Goal: Information Seeking & Learning: Check status

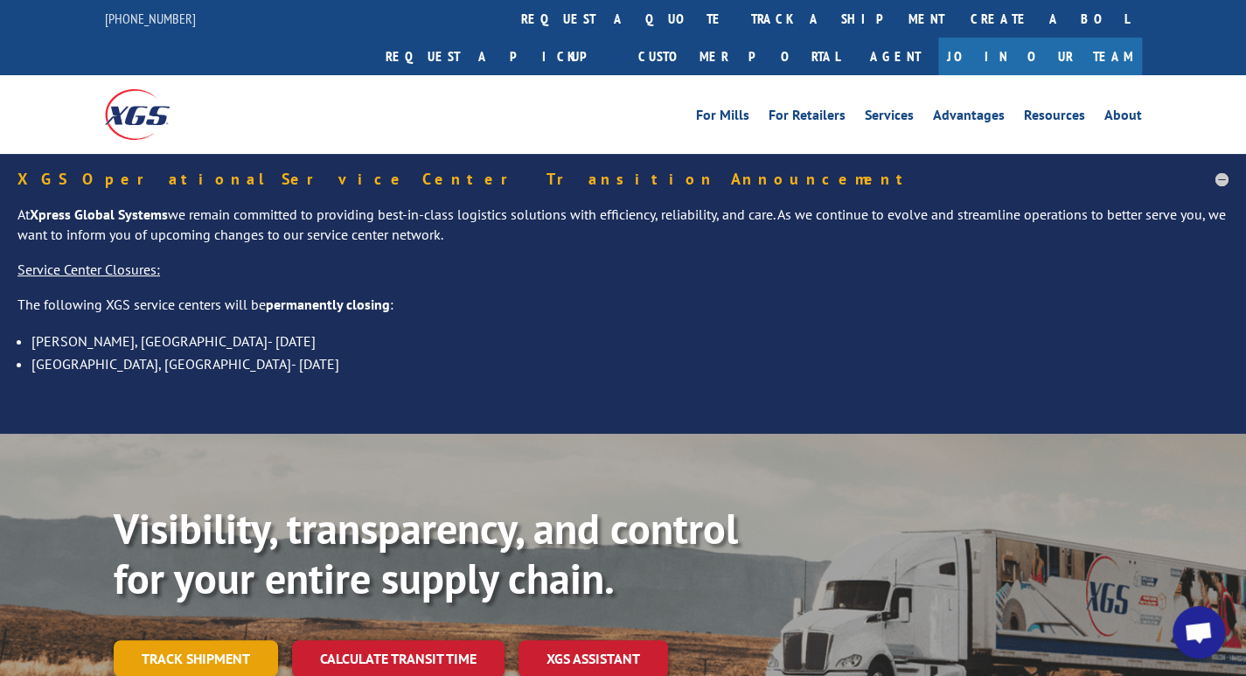
click at [180, 640] on link "Track shipment" at bounding box center [196, 658] width 164 height 37
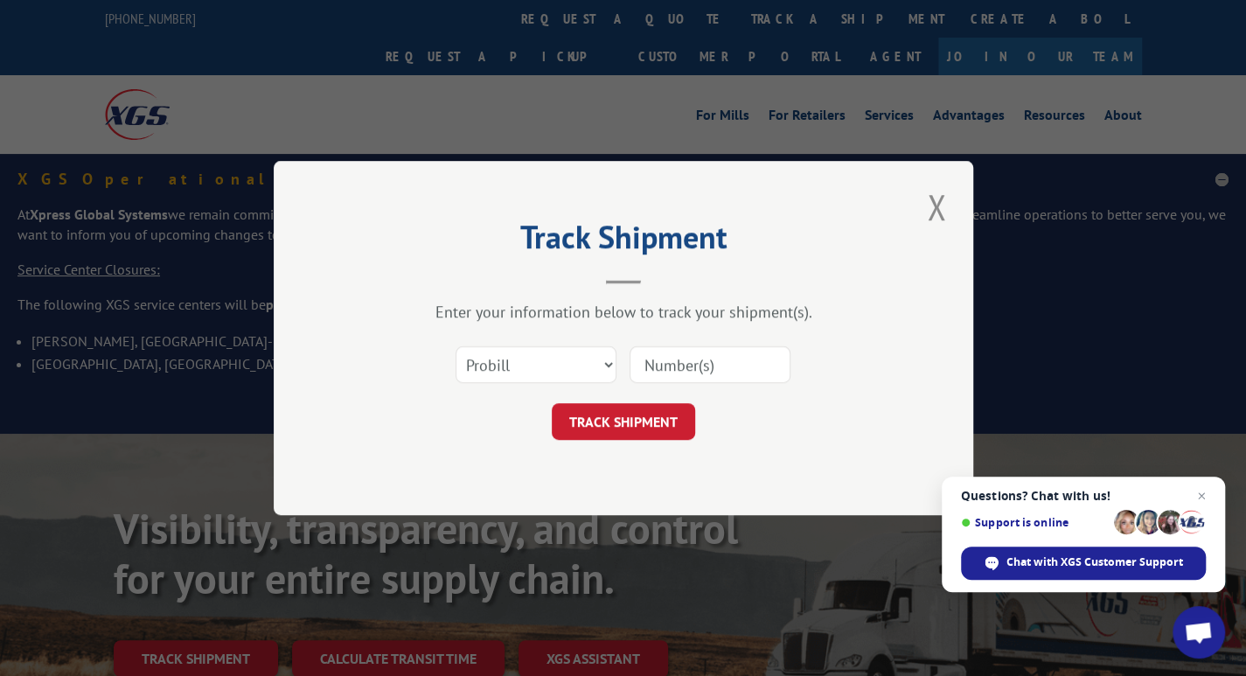
click at [662, 371] on input at bounding box center [710, 364] width 161 height 37
type input "15095718"
click at [634, 422] on button "TRACK SHIPMENT" at bounding box center [623, 421] width 143 height 37
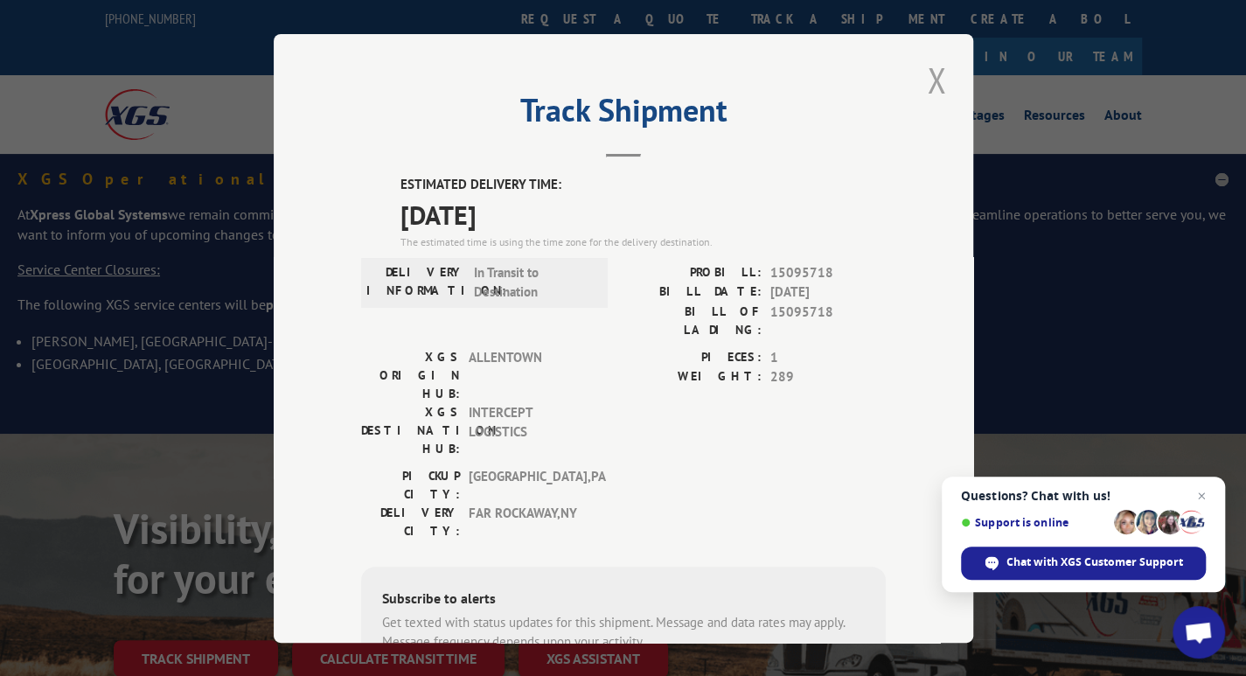
click at [934, 90] on button "Close modal" at bounding box center [937, 80] width 30 height 48
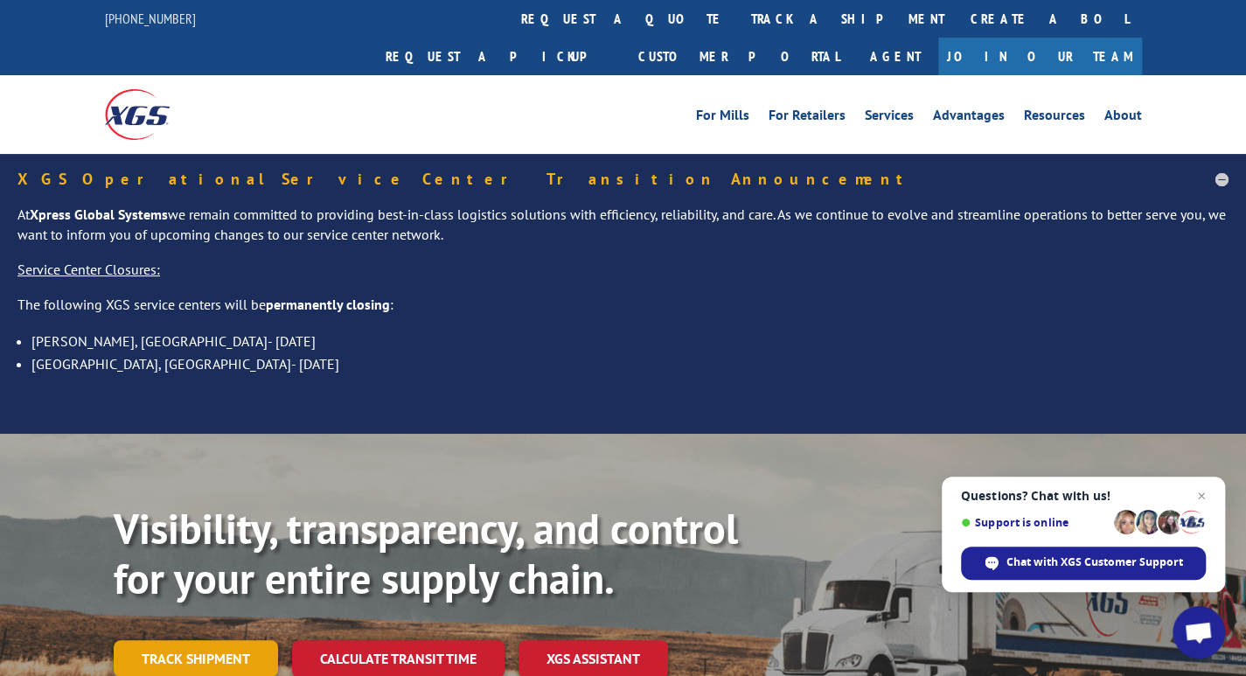
click at [246, 640] on link "Track shipment" at bounding box center [196, 658] width 164 height 37
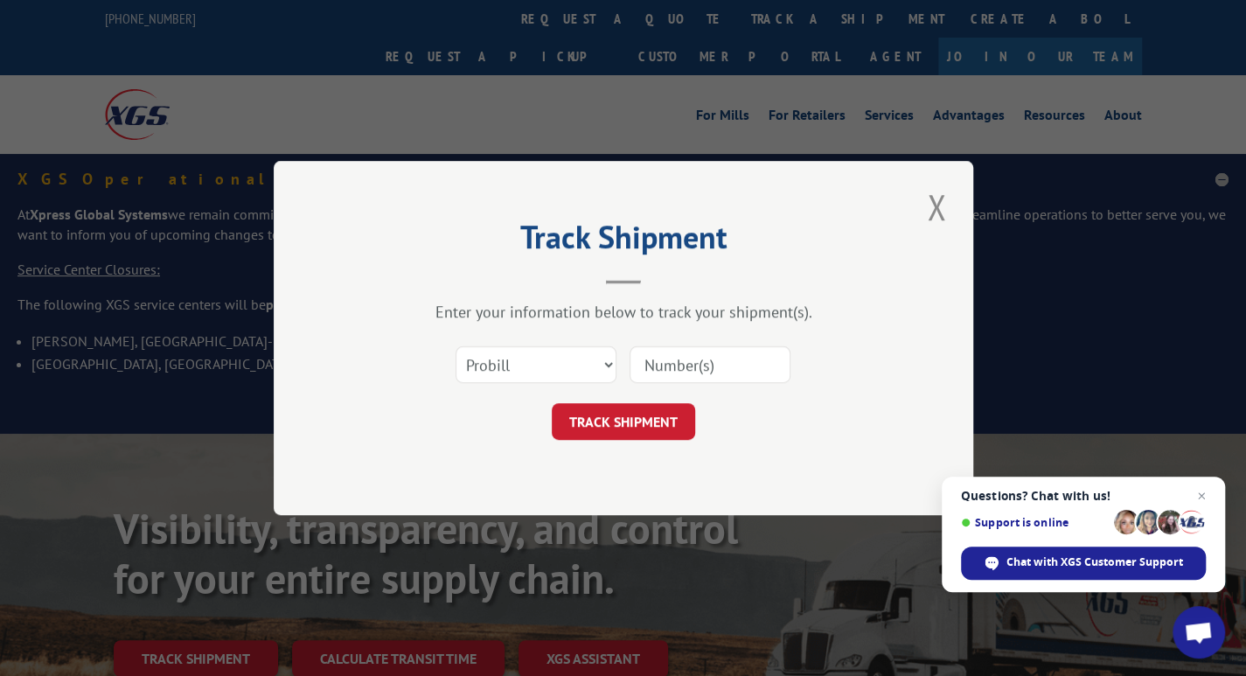
click at [705, 360] on input at bounding box center [710, 364] width 161 height 37
type input "17539504"
click at [623, 419] on button "TRACK SHIPMENT" at bounding box center [623, 421] width 143 height 37
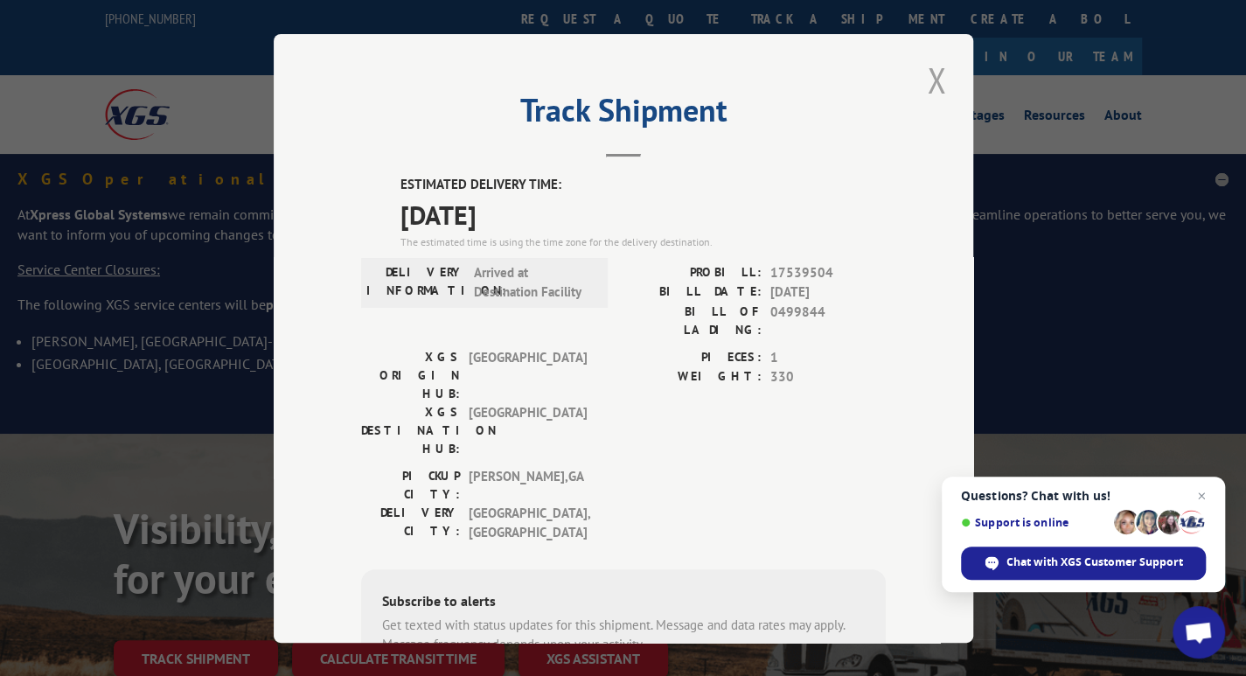
click at [926, 84] on button "Close modal" at bounding box center [937, 80] width 30 height 48
